Goal: Complete application form

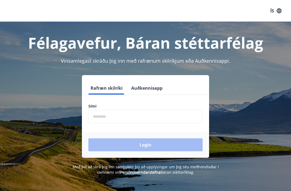
click at [146, 87] on button "Auðkennisapp" at bounding box center [147, 87] width 36 height 13
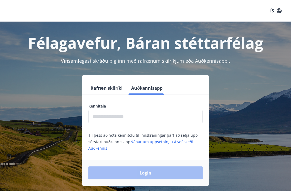
click at [109, 117] on input "text" at bounding box center [145, 116] width 114 height 13
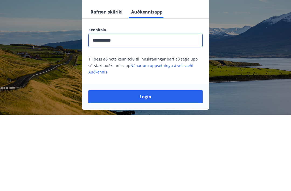
type input "**********"
click at [146, 166] on button "Login" at bounding box center [145, 172] width 114 height 13
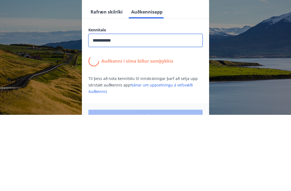
click at [110, 81] on button "Rafræn skilríki" at bounding box center [106, 87] width 36 height 13
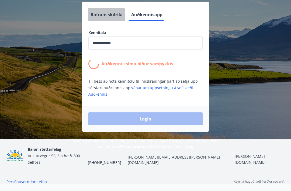
click at [104, 12] on button "Rafræn skilríki" at bounding box center [106, 14] width 36 height 13
click at [156, 13] on button "Auðkennisapp" at bounding box center [147, 14] width 36 height 13
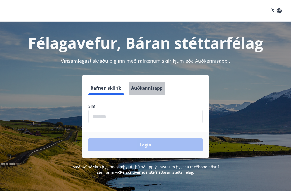
click at [147, 90] on button "Auðkennisapp" at bounding box center [147, 87] width 36 height 13
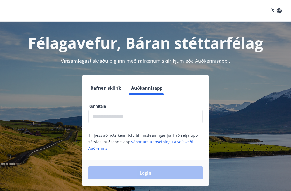
click at [162, 119] on input "text" at bounding box center [145, 116] width 114 height 13
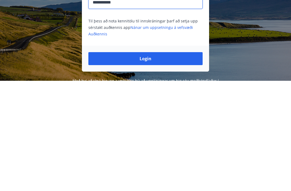
type input "**********"
click at [166, 162] on button "Login" at bounding box center [145, 168] width 114 height 13
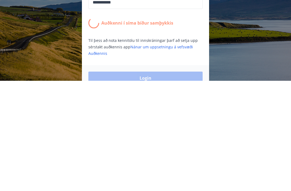
scroll to position [84, 0]
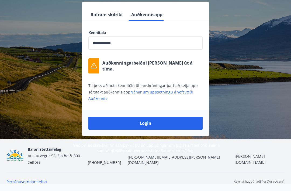
click at [158, 36] on input "**********" at bounding box center [145, 42] width 114 height 13
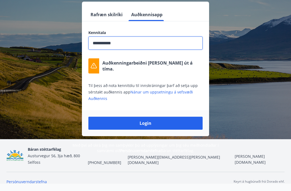
click at [239, 55] on div "**********" at bounding box center [145, 69] width 278 height 134
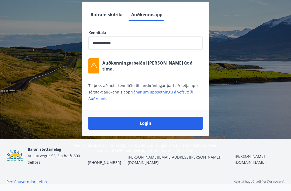
click at [168, 117] on button "Login" at bounding box center [145, 123] width 114 height 13
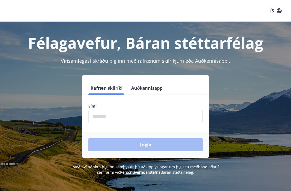
click at [146, 92] on button "Auðkennisapp" at bounding box center [147, 87] width 36 height 13
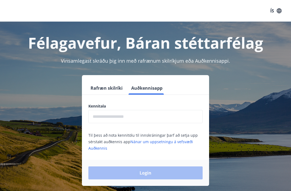
click at [129, 117] on input "text" at bounding box center [145, 116] width 114 height 13
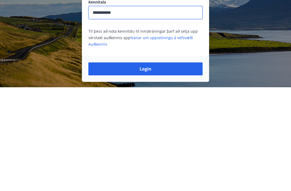
type input "**********"
click at [173, 166] on button "Login" at bounding box center [145, 172] width 114 height 13
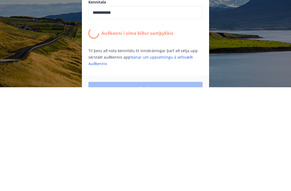
scroll to position [84, 0]
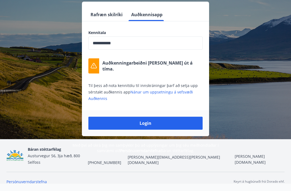
click at [156, 117] on button "Login" at bounding box center [145, 123] width 114 height 13
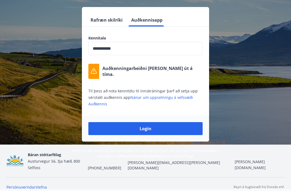
scroll to position [62, 0]
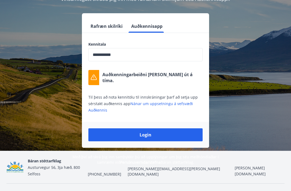
click at [107, 28] on button "Rafræn skilríki" at bounding box center [106, 26] width 36 height 13
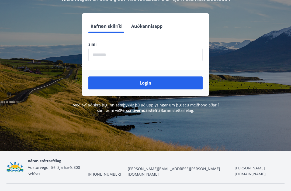
click at [140, 53] on input "phone" at bounding box center [145, 54] width 114 height 13
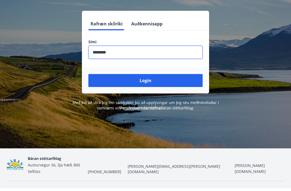
type input "********"
click at [174, 80] on button "Login" at bounding box center [145, 83] width 114 height 13
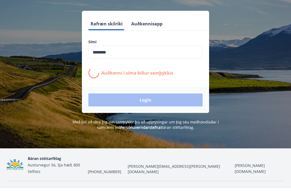
scroll to position [64, 0]
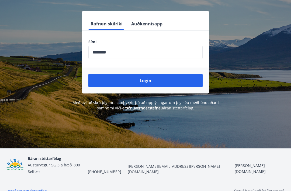
click at [148, 23] on button "Auðkennisapp" at bounding box center [147, 23] width 36 height 13
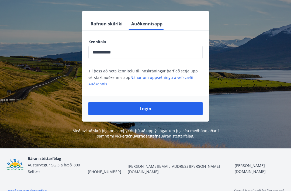
click at [167, 111] on button "Login" at bounding box center [145, 108] width 114 height 13
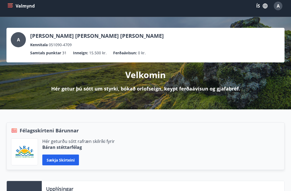
scroll to position [1, 0]
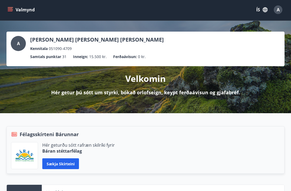
click at [69, 162] on button "Sækja skírteini" at bounding box center [60, 163] width 37 height 11
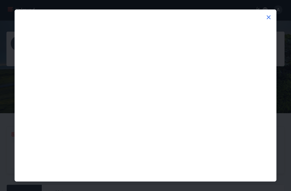
click at [271, 18] on icon at bounding box center [269, 17] width 6 height 6
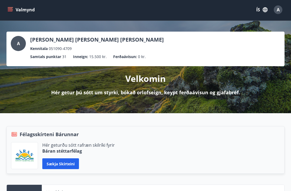
scroll to position [0, 0]
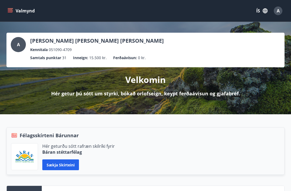
click at [11, 12] on icon "menu" at bounding box center [10, 10] width 5 height 5
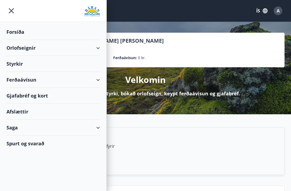
click at [12, 64] on div "Styrkir" at bounding box center [53, 64] width 94 height 16
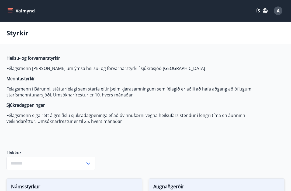
type input "***"
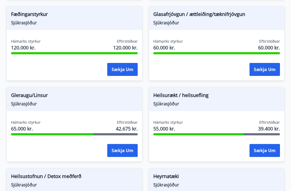
scroll to position [253, 0]
click at [114, 150] on button "Sækja um" at bounding box center [122, 150] width 30 height 13
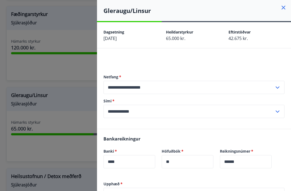
click at [152, 190] on input "text" at bounding box center [194, 193] width 181 height 13
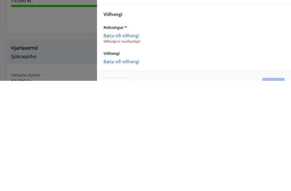
scroll to position [92, 0]
type input "****"
click at [128, 143] on p "Bæta við viðhengi" at bounding box center [194, 145] width 181 height 5
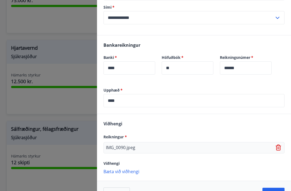
scroll to position [93, 0]
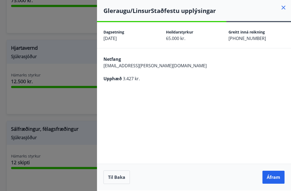
scroll to position [0, 0]
click at [276, 183] on button "Áfram" at bounding box center [274, 176] width 22 height 13
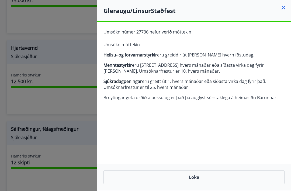
click at [286, 7] on icon at bounding box center [283, 7] width 6 height 6
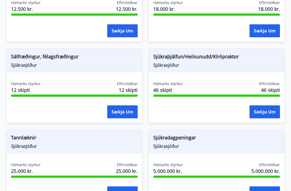
scroll to position [539, 0]
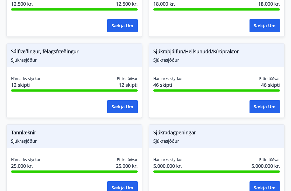
click at [127, 188] on button "Sækja um" at bounding box center [122, 187] width 30 height 13
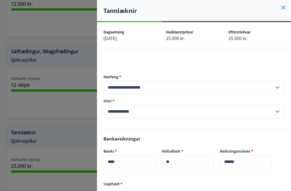
click at [142, 190] on input "text" at bounding box center [194, 193] width 181 height 13
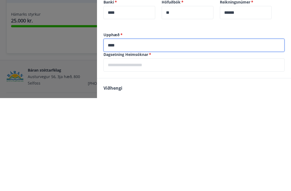
scroll to position [57, 0]
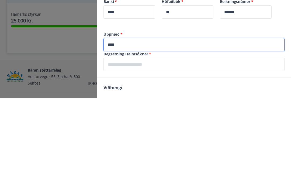
type input "****"
click at [156, 150] on input "text" at bounding box center [194, 156] width 181 height 13
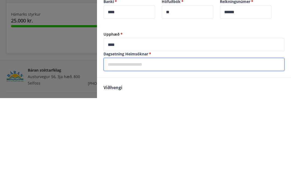
click at [167, 150] on input "text" at bounding box center [194, 156] width 181 height 13
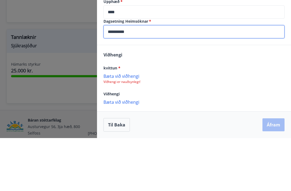
scroll to position [129, 0]
type input "**********"
click at [275, 126] on p "Bæta við viðhengi" at bounding box center [194, 128] width 181 height 5
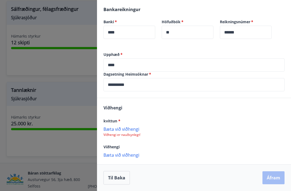
scroll to position [112, 0]
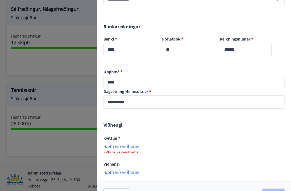
click at [128, 153] on p "Viðhengi er nauðsynlegt!" at bounding box center [194, 152] width 181 height 4
click at [126, 147] on p "Bæta við viðhengi" at bounding box center [194, 145] width 181 height 5
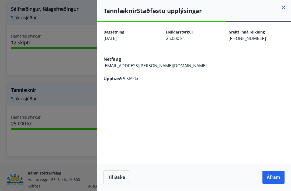
scroll to position [0, 0]
click at [276, 183] on button "Áfram" at bounding box center [274, 176] width 22 height 13
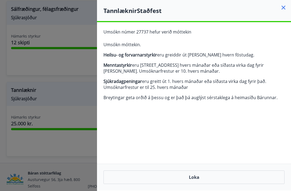
click at [284, 6] on icon at bounding box center [283, 7] width 6 height 6
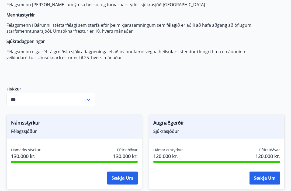
scroll to position [65, 0]
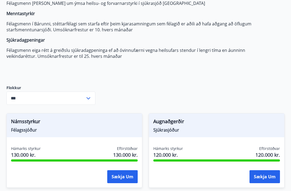
click at [90, 100] on icon at bounding box center [88, 98] width 6 height 6
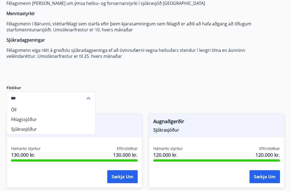
click at [38, 120] on li "Félagssjóður" at bounding box center [51, 119] width 88 height 10
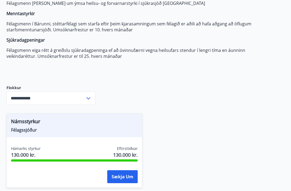
click at [90, 98] on icon at bounding box center [89, 98] width 4 height 2
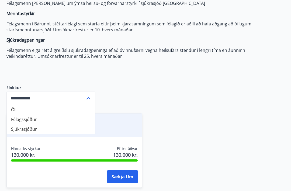
click at [59, 121] on li "Félagssjóður" at bounding box center [51, 119] width 88 height 10
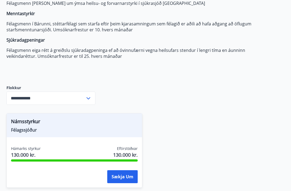
click at [85, 96] on input "**********" at bounding box center [45, 97] width 79 height 13
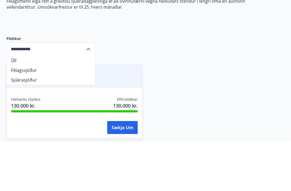
click at [56, 124] on li "Sjúkrasjóður" at bounding box center [51, 129] width 88 height 10
type input "**********"
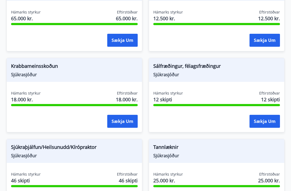
scroll to position [444, 0]
click at [105, 150] on span "Sjúkraþjálfun/Heilsunudd/Kírópraktor" at bounding box center [74, 147] width 127 height 9
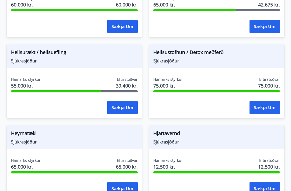
scroll to position [296, 0]
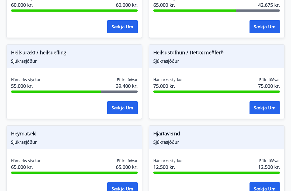
click at [131, 107] on button "Sækja um" at bounding box center [122, 107] width 30 height 13
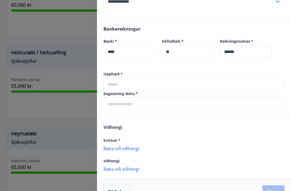
scroll to position [110, 0]
click at [172, 88] on input "text" at bounding box center [194, 83] width 181 height 13
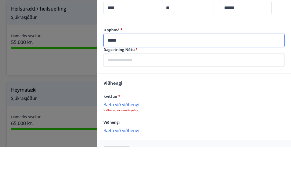
type input "*****"
click at [153, 97] on input "text" at bounding box center [194, 103] width 181 height 13
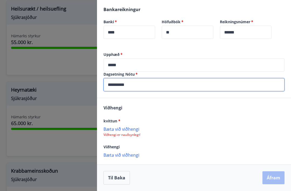
scroll to position [129, 0]
type input "**********"
click at [133, 135] on p "Viðhengi er nauðsynlegt!" at bounding box center [194, 134] width 181 height 4
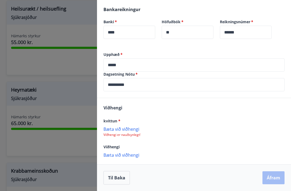
click at [130, 128] on p "Bæta við viðhengi" at bounding box center [194, 128] width 181 height 5
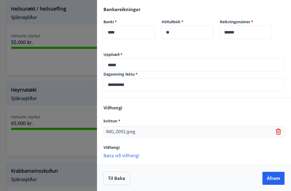
click at [273, 176] on button "Áfram" at bounding box center [274, 178] width 22 height 13
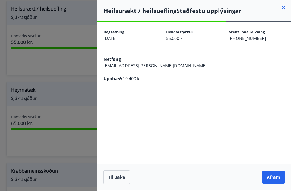
scroll to position [17, 0]
click at [275, 177] on button "Áfram" at bounding box center [274, 176] width 22 height 13
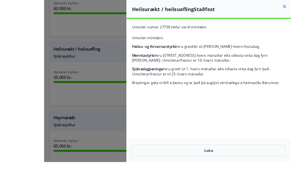
scroll to position [330, 0]
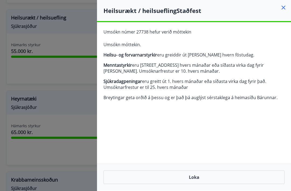
click at [282, 7] on icon at bounding box center [283, 7] width 6 height 6
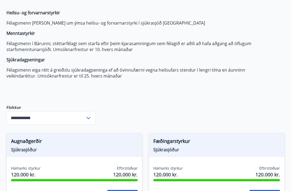
scroll to position [0, 0]
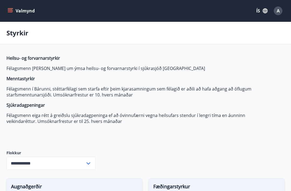
click at [12, 9] on icon "menu" at bounding box center [10, 9] width 5 height 1
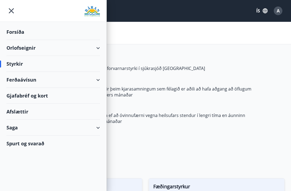
click at [54, 65] on div "Styrkir" at bounding box center [53, 64] width 94 height 16
click at [19, 64] on div "Styrkir" at bounding box center [53, 64] width 94 height 16
click at [96, 12] on img at bounding box center [92, 11] width 16 height 11
